Goal: Find specific page/section: Find specific page/section

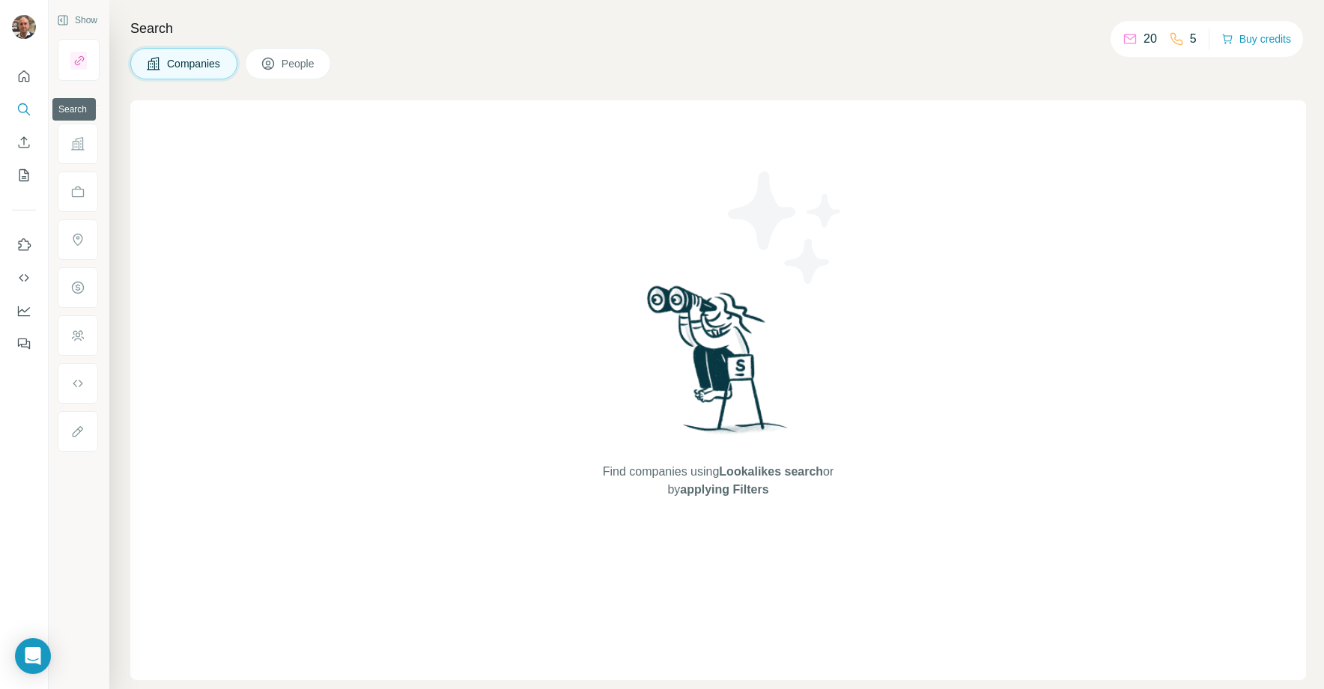
click at [24, 106] on icon "Search" at bounding box center [23, 109] width 15 height 15
